Goal: Task Accomplishment & Management: Manage account settings

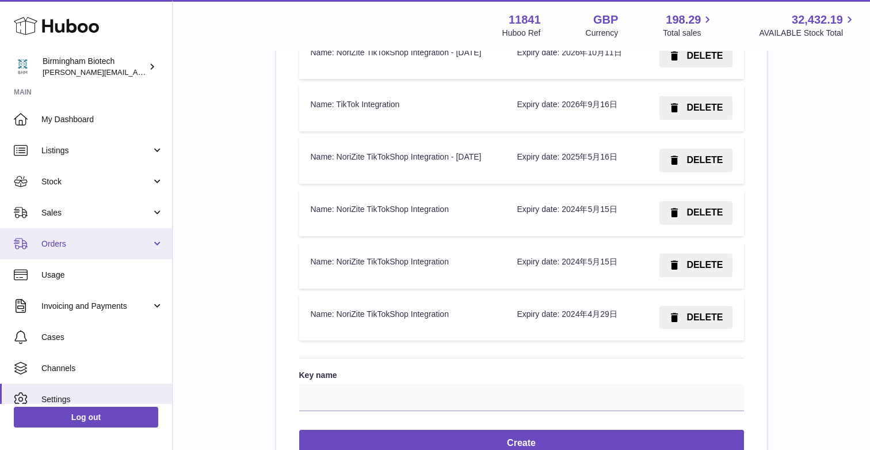
click at [110, 250] on link "Orders" at bounding box center [86, 243] width 172 height 31
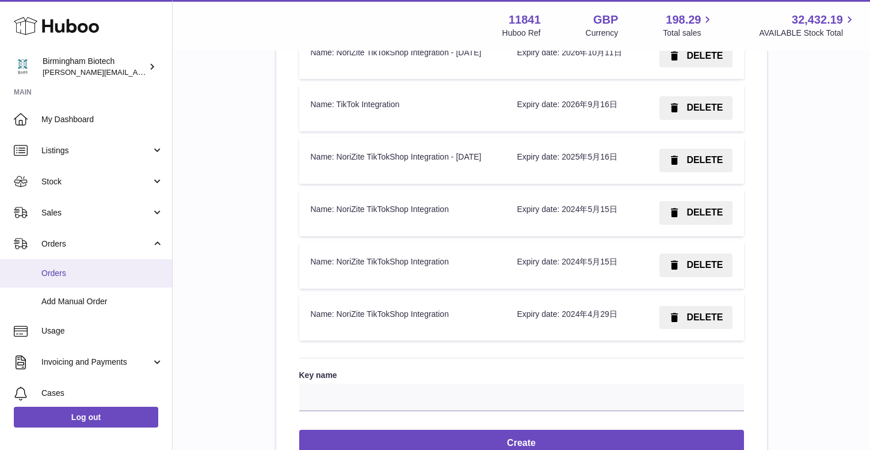
click at [65, 271] on span "Orders" at bounding box center [102, 273] width 122 height 11
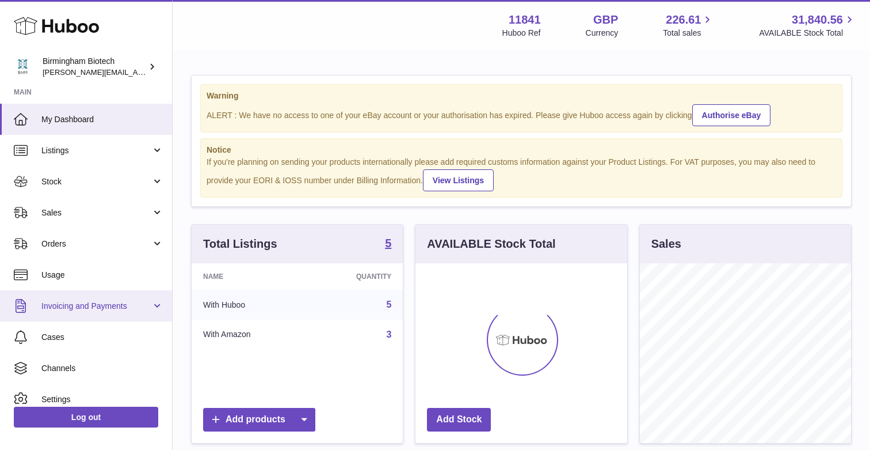
scroll to position [180, 211]
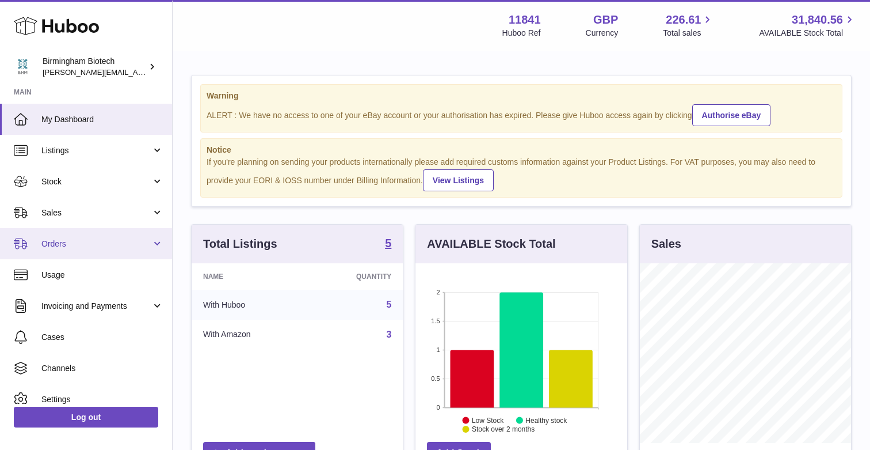
click at [157, 241] on link "Orders" at bounding box center [86, 243] width 172 height 31
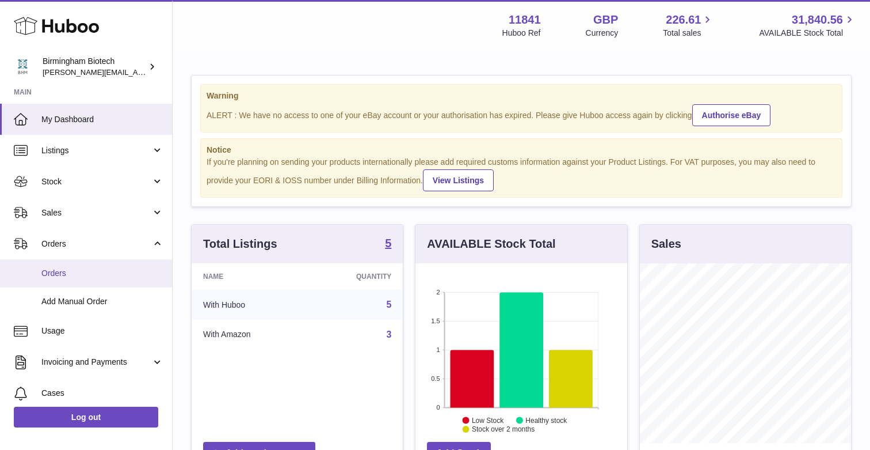
click at [48, 271] on span "Orders" at bounding box center [102, 273] width 122 height 11
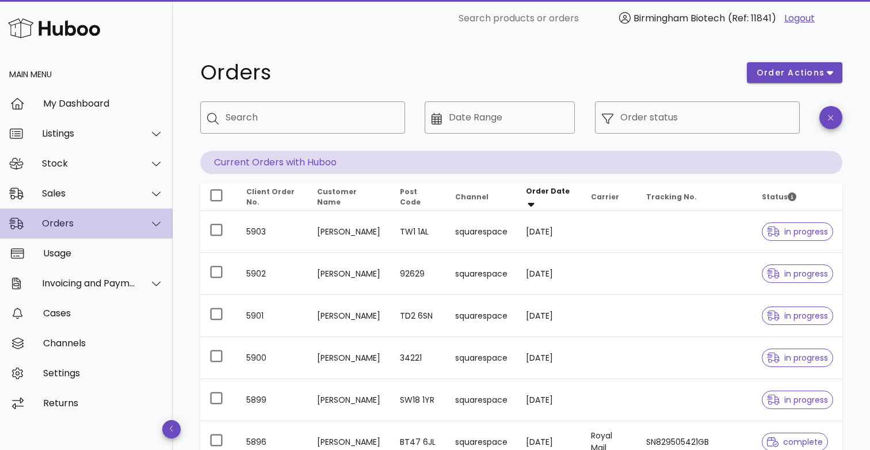
click at [154, 222] on icon at bounding box center [156, 223] width 9 height 10
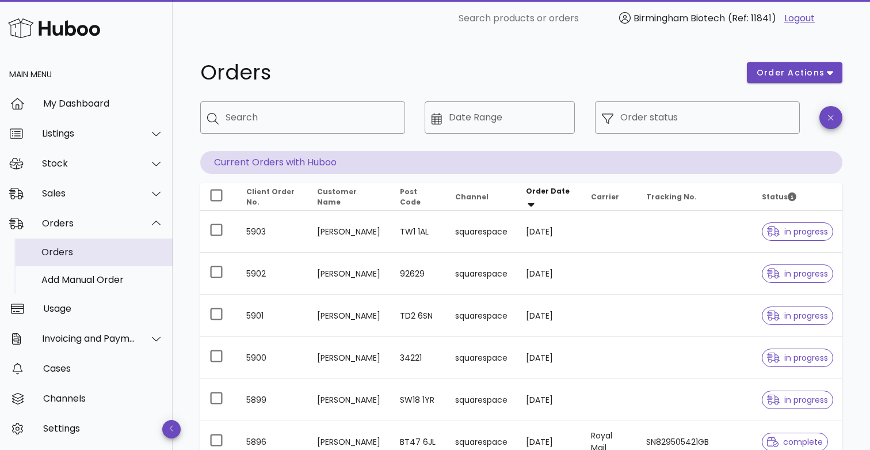
click at [57, 250] on div "Orders" at bounding box center [102, 251] width 122 height 11
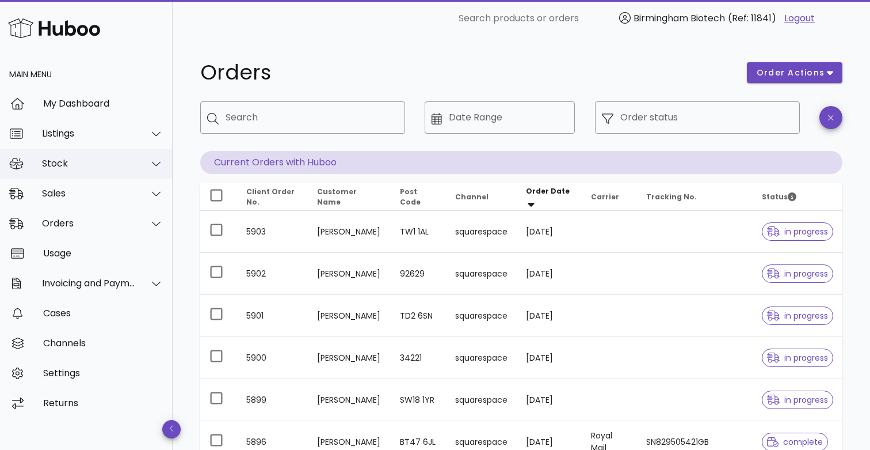
click at [154, 161] on icon at bounding box center [156, 163] width 9 height 10
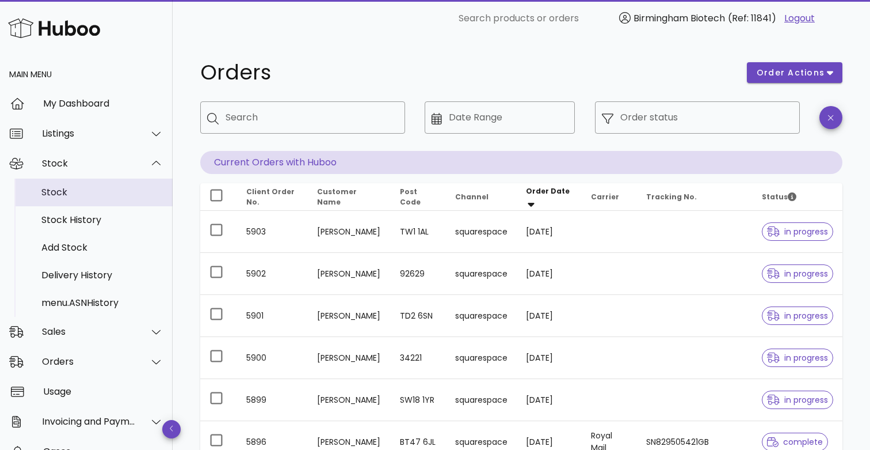
click at [55, 193] on div "Stock" at bounding box center [102, 191] width 122 height 11
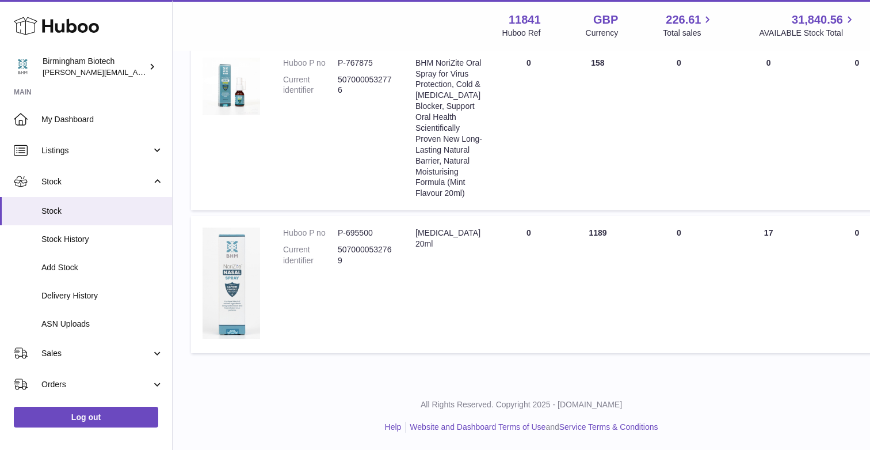
scroll to position [613, 0]
click at [601, 200] on td "ON HAND Total 158" at bounding box center [597, 128] width 69 height 165
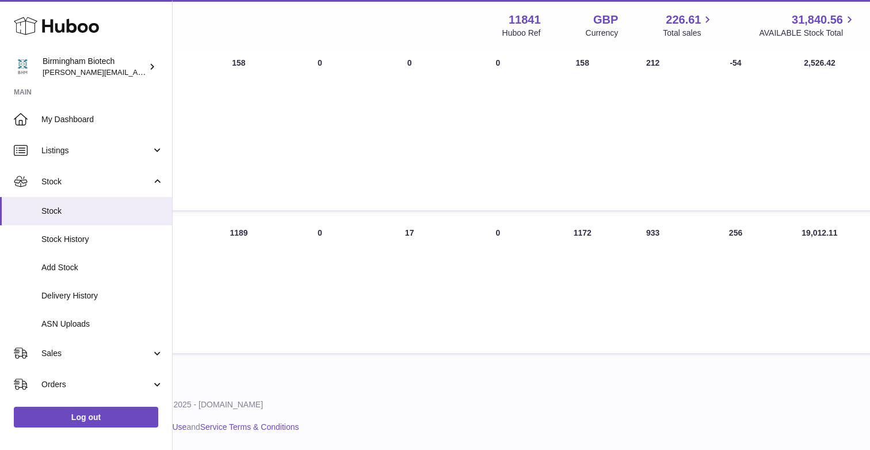
scroll to position [613, 378]
